Goal: Task Accomplishment & Management: Use online tool/utility

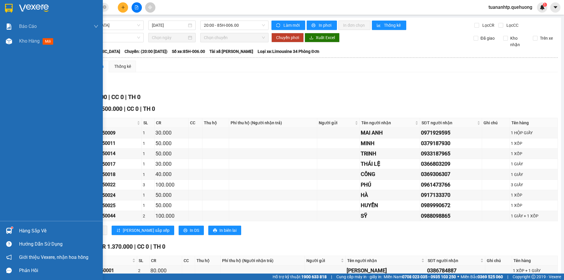
click at [11, 232] on img at bounding box center [9, 231] width 6 height 6
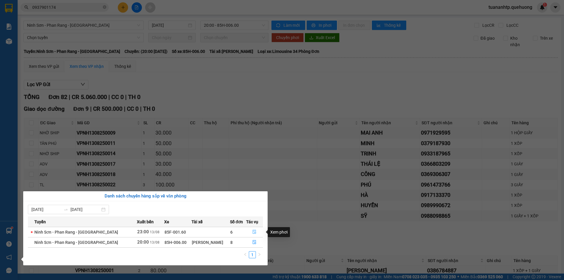
click at [255, 231] on icon "file-done" at bounding box center [254, 232] width 4 height 4
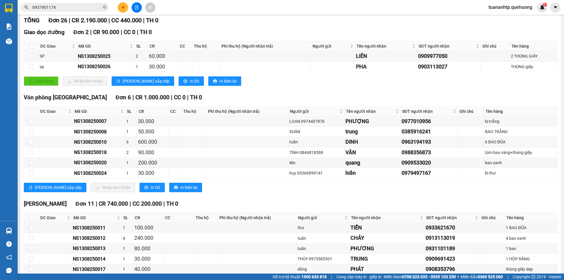
scroll to position [88, 0]
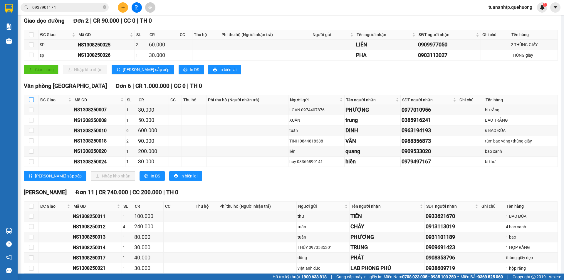
click at [32, 98] on input "checkbox" at bounding box center [31, 99] width 5 height 5
checkbox input "true"
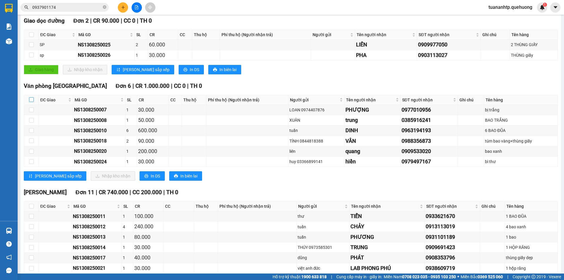
checkbox input "true"
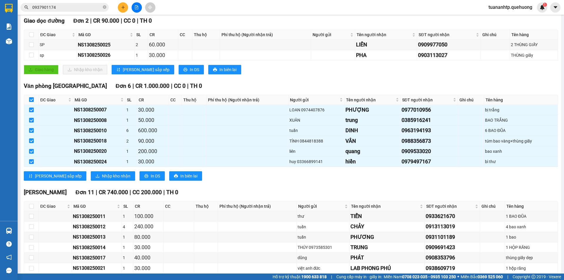
click at [33, 98] on input "checkbox" at bounding box center [31, 99] width 5 height 5
checkbox input "false"
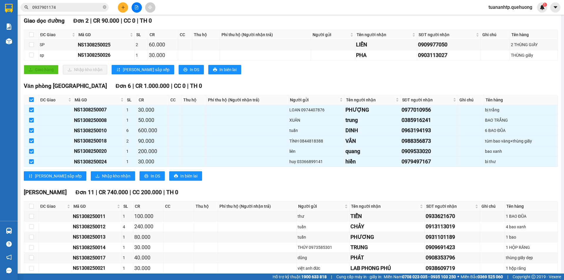
checkbox input "false"
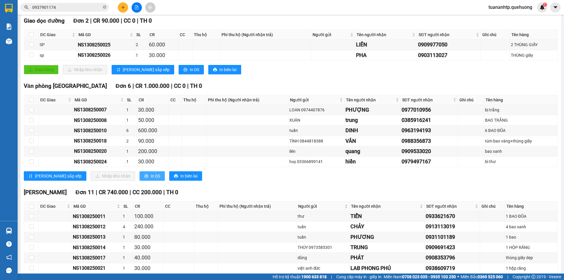
click at [151, 175] on span "In DS" at bounding box center [155, 176] width 9 height 6
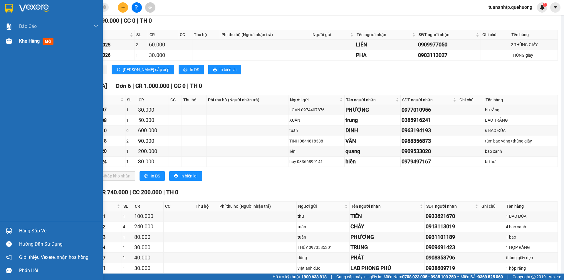
click at [35, 42] on span "Kho hàng" at bounding box center [29, 41] width 21 height 6
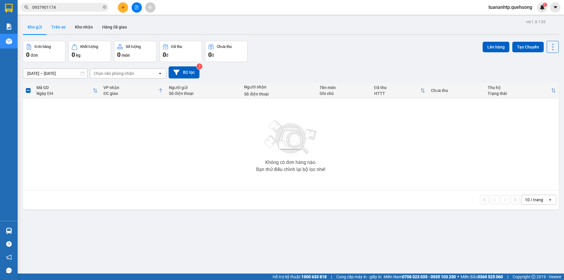
click at [65, 29] on button "Trên xe" at bounding box center [58, 27] width 23 height 14
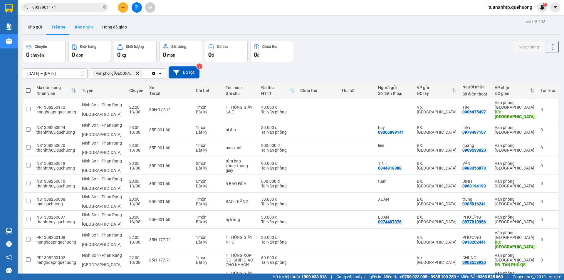
click at [86, 29] on button "Kho nhận" at bounding box center [83, 27] width 27 height 14
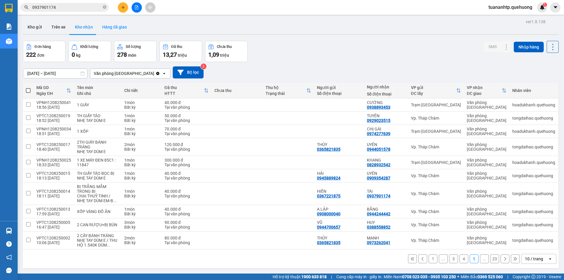
click at [119, 28] on button "Hàng đã giao" at bounding box center [114, 27] width 34 height 14
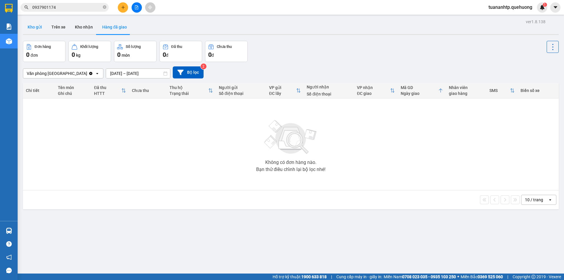
click at [43, 31] on button "Kho gửi" at bounding box center [35, 27] width 24 height 14
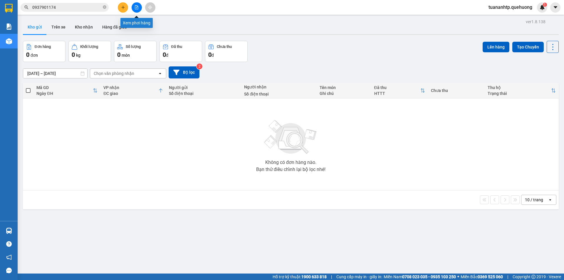
click at [136, 9] on icon "file-add" at bounding box center [136, 7] width 4 height 4
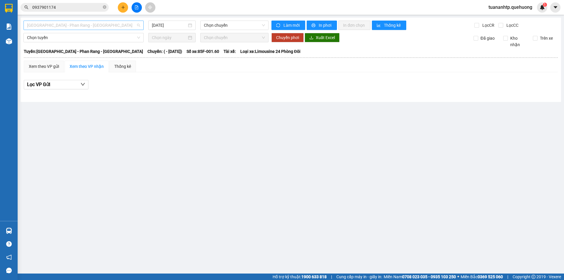
click at [97, 27] on span "[GEOGRAPHIC_DATA] - Phan Rang - [GEOGRAPHIC_DATA]" at bounding box center [83, 25] width 113 height 9
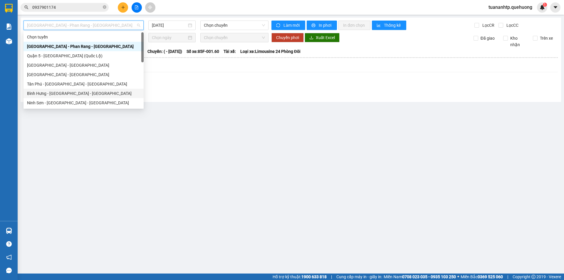
scroll to position [160, 0]
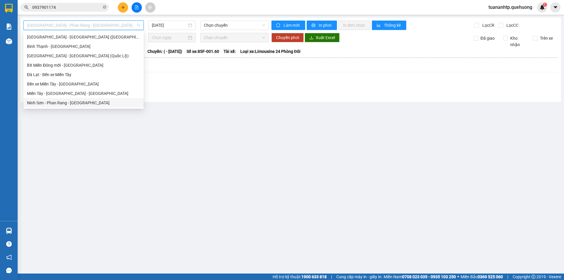
click at [63, 102] on div "Ninh Sơn - Phan Rang - [GEOGRAPHIC_DATA]" at bounding box center [83, 103] width 113 height 6
type input "[DATE]"
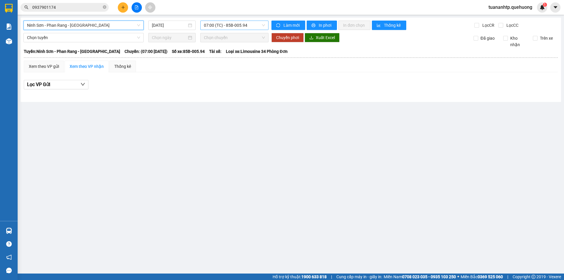
click at [232, 25] on span "07:00 (TC) - 85B-005.94" at bounding box center [234, 25] width 61 height 9
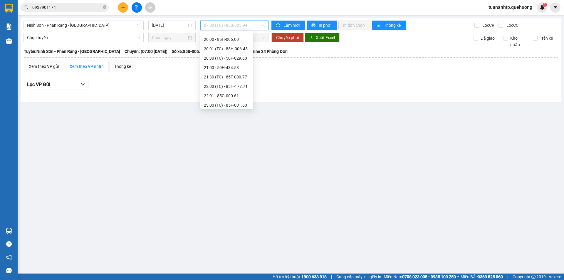
scroll to position [56, 0]
click at [236, 81] on div "22:00 (TC) - 85H-177.71" at bounding box center [227, 84] width 46 height 6
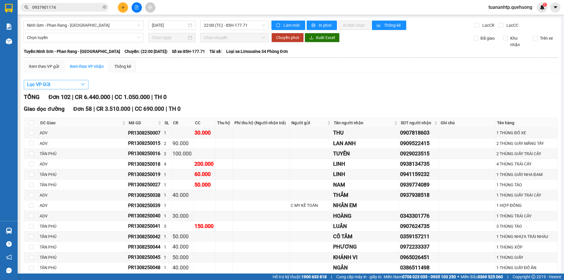
click at [67, 85] on button "Lọc VP Gửi" at bounding box center [56, 84] width 65 height 9
drag, startPoint x: 37, startPoint y: 63, endPoint x: 50, endPoint y: 68, distance: 14.0
click at [38, 63] on div "Xem theo VP gửi" at bounding box center [44, 66] width 30 height 6
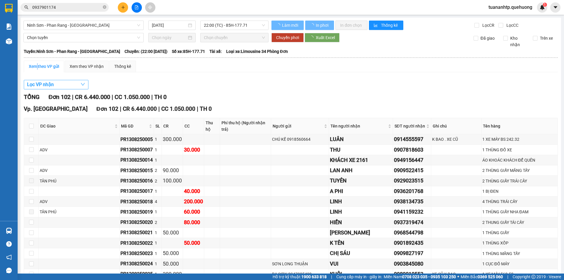
click at [84, 86] on icon "down" at bounding box center [82, 84] width 5 height 5
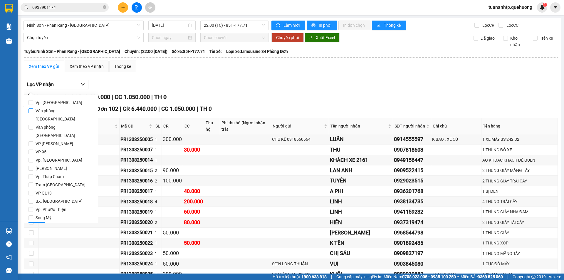
click at [60, 109] on span "Văn phòng [GEOGRAPHIC_DATA]" at bounding box center [63, 115] width 60 height 16
click at [33, 109] on input "Văn phòng [GEOGRAPHIC_DATA]" at bounding box center [30, 110] width 5 height 5
checkbox input "true"
click at [37, 223] on span "Lọc" at bounding box center [36, 226] width 7 height 6
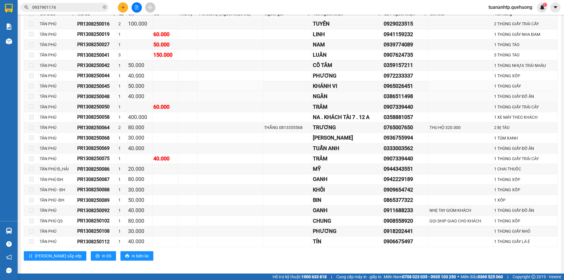
scroll to position [125, 0]
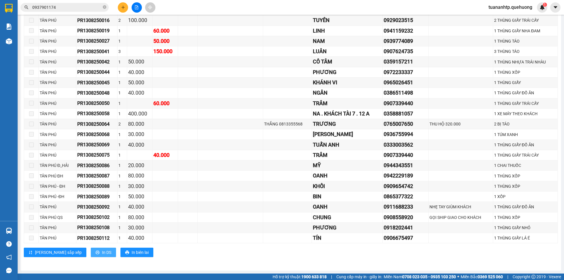
click at [102, 253] on span "In DS" at bounding box center [106, 252] width 9 height 6
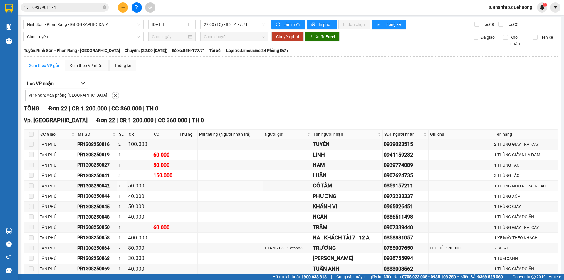
scroll to position [0, 0]
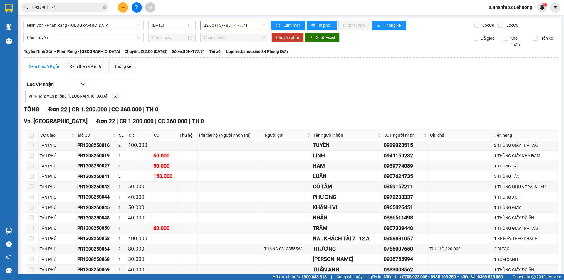
click at [236, 24] on span "22:00 (TC) - 85H-177.71" at bounding box center [234, 25] width 61 height 9
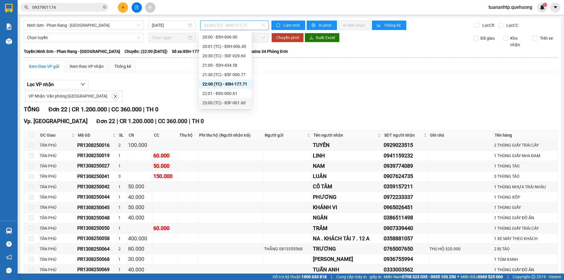
click at [232, 101] on div "23:00 (TC) - 85F-001.60" at bounding box center [225, 103] width 46 height 6
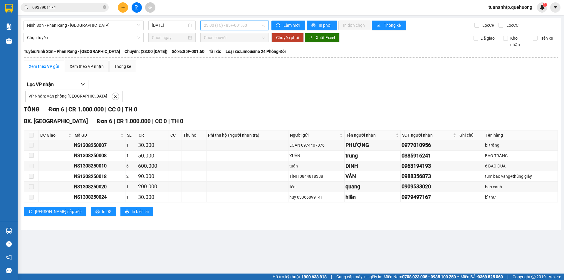
click at [249, 25] on span "23:00 (TC) - 85F-001.60" at bounding box center [234, 25] width 61 height 9
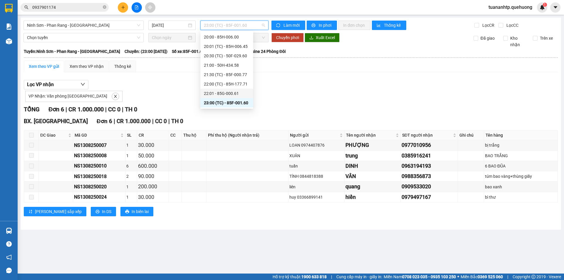
click at [234, 94] on div "22:01 - 85G-000.61" at bounding box center [227, 93] width 46 height 6
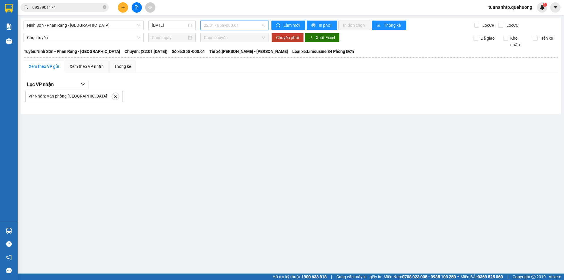
click at [239, 26] on span "22:01 - 85G-000.61" at bounding box center [234, 25] width 61 height 9
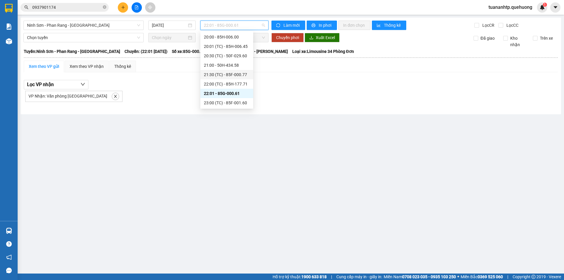
click at [236, 72] on div "21:30 (TC) - 85F-000.77" at bounding box center [227, 74] width 46 height 6
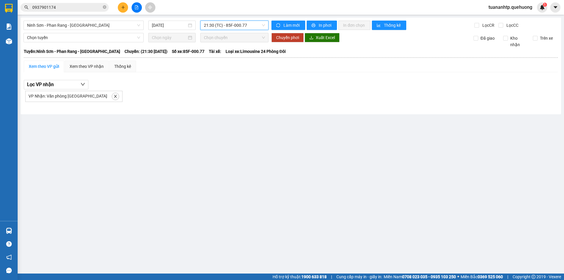
click at [244, 25] on span "21:30 (TC) - 85F-000.77" at bounding box center [234, 25] width 61 height 9
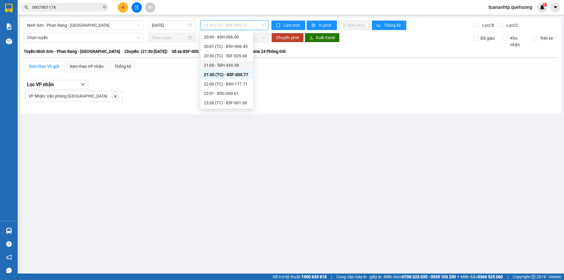
click at [236, 67] on div "21:00 - 50H-434.58" at bounding box center [227, 65] width 46 height 6
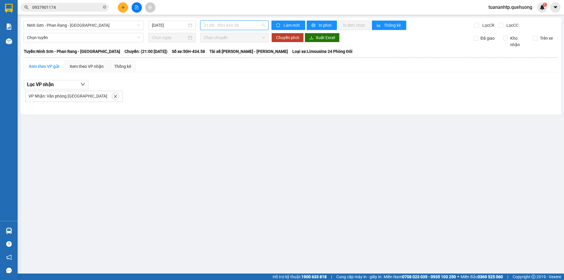
click at [247, 26] on span "21:00 - 50H-434.58" at bounding box center [234, 25] width 61 height 9
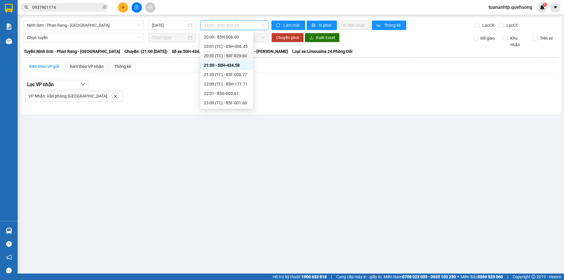
click at [239, 57] on div "20:30 (TC) - 50F-029.60" at bounding box center [227, 56] width 46 height 6
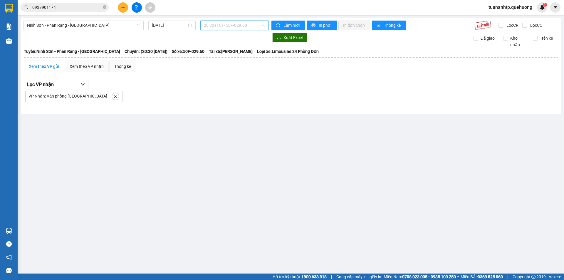
click at [243, 27] on span "20:30 (TC) - 50F-029.60" at bounding box center [234, 25] width 61 height 9
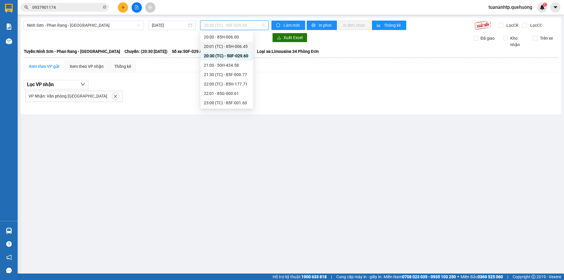
click at [239, 47] on div "20:01 (TC) - 85H-006.45" at bounding box center [227, 46] width 46 height 6
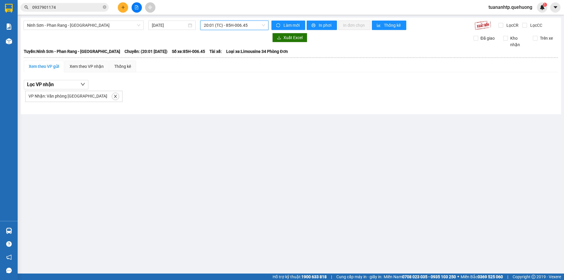
click at [243, 25] on span "20:01 (TC) - 85H-006.45" at bounding box center [234, 25] width 61 height 9
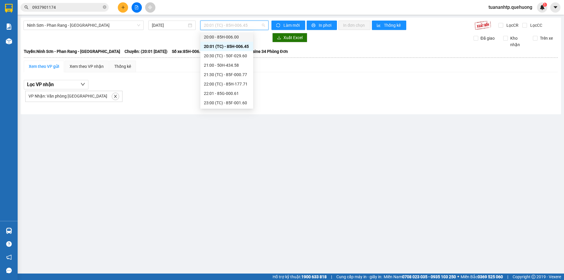
click at [241, 38] on div "20:00 - 85H-006.00" at bounding box center [227, 37] width 46 height 6
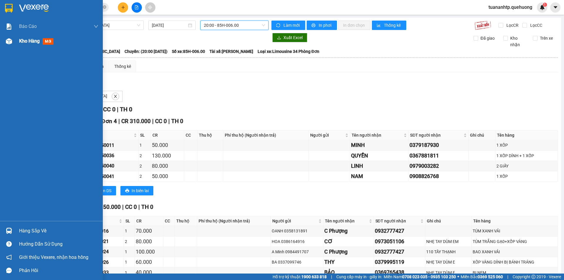
click at [20, 43] on span "Kho hàng" at bounding box center [29, 41] width 21 height 6
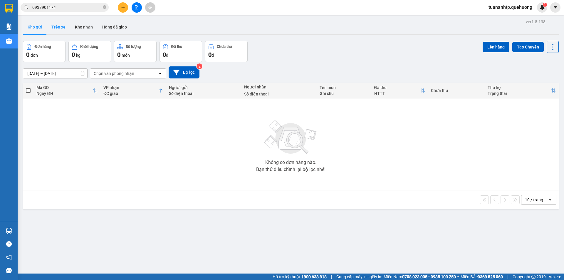
click at [62, 25] on button "Trên xe" at bounding box center [58, 27] width 23 height 14
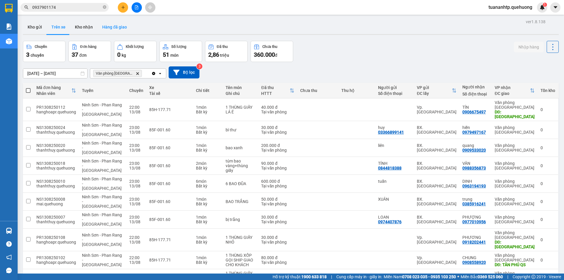
click at [109, 27] on button "Hàng đã giao" at bounding box center [114, 27] width 34 height 14
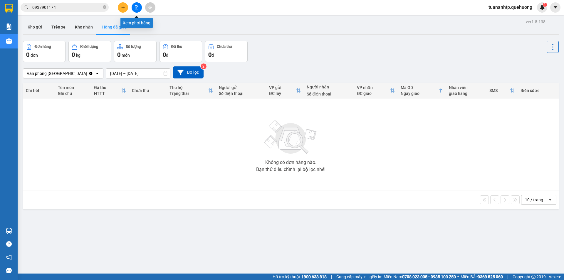
click at [134, 11] on button at bounding box center [137, 7] width 10 height 10
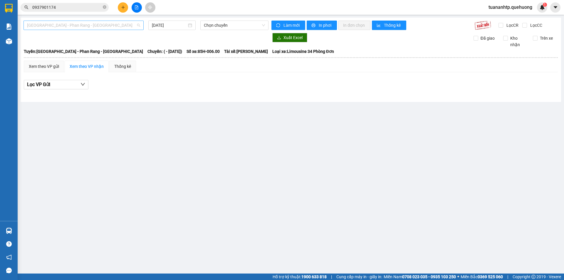
click at [111, 26] on span "[GEOGRAPHIC_DATA] - Phan Rang - [GEOGRAPHIC_DATA]" at bounding box center [83, 25] width 113 height 9
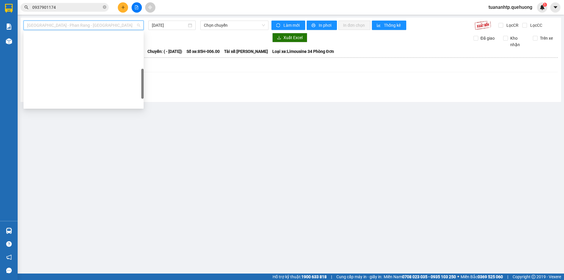
scroll to position [160, 0]
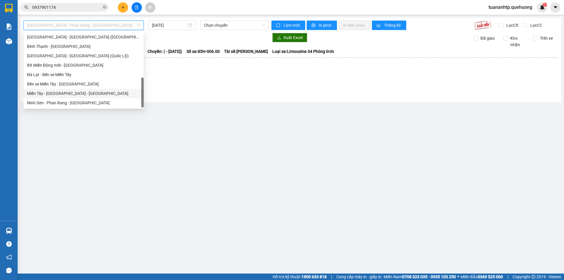
click at [59, 91] on div "Miền Tây - [GEOGRAPHIC_DATA] - [GEOGRAPHIC_DATA]" at bounding box center [83, 93] width 113 height 6
type input "[DATE]"
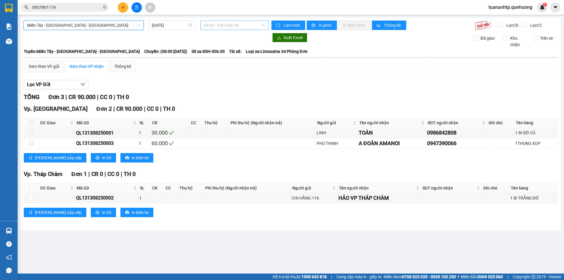
click at [237, 26] on span "08:00 - 85H-006.00" at bounding box center [234, 25] width 61 height 9
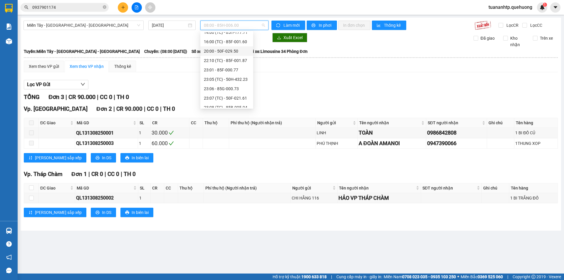
scroll to position [56, 0]
click at [233, 86] on div "23:07 (TC) - 50F-021.61" at bounding box center [227, 84] width 46 height 6
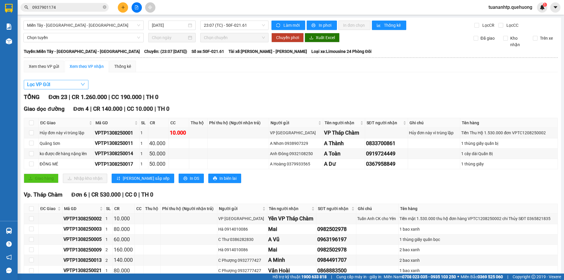
click at [54, 87] on button "Lọc VP Gửi" at bounding box center [56, 84] width 65 height 9
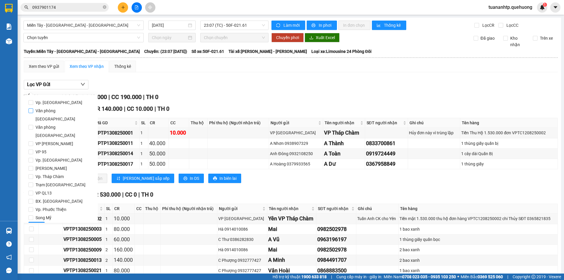
click at [63, 112] on span "Văn phòng [GEOGRAPHIC_DATA]" at bounding box center [63, 115] width 60 height 16
click at [33, 112] on input "Văn phòng [GEOGRAPHIC_DATA]" at bounding box center [30, 110] width 5 height 5
checkbox input "true"
click at [39, 223] on span "Lọc" at bounding box center [36, 226] width 7 height 6
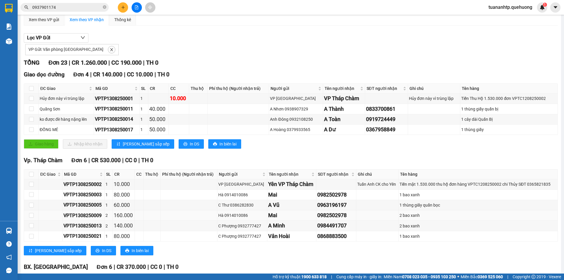
scroll to position [4, 0]
